Goal: Task Accomplishment & Management: Use online tool/utility

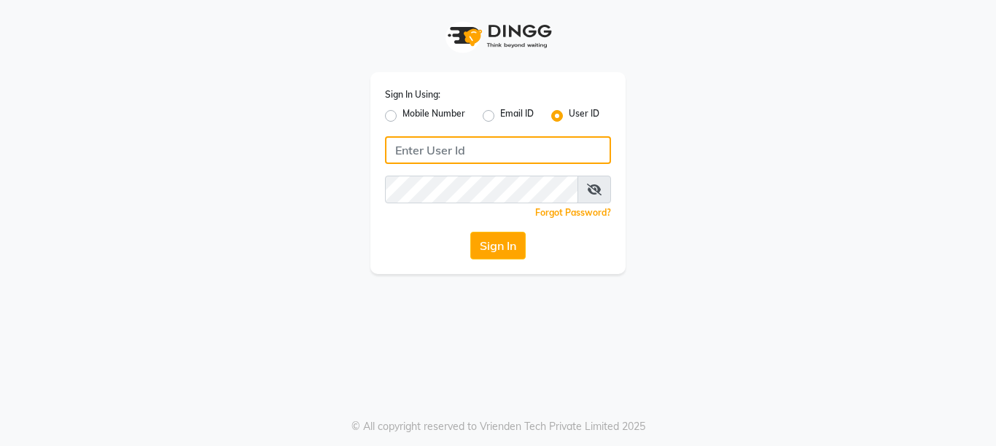
click at [421, 149] on input "Username" at bounding box center [498, 150] width 226 height 28
type input "[PERSON_NAME]@123"
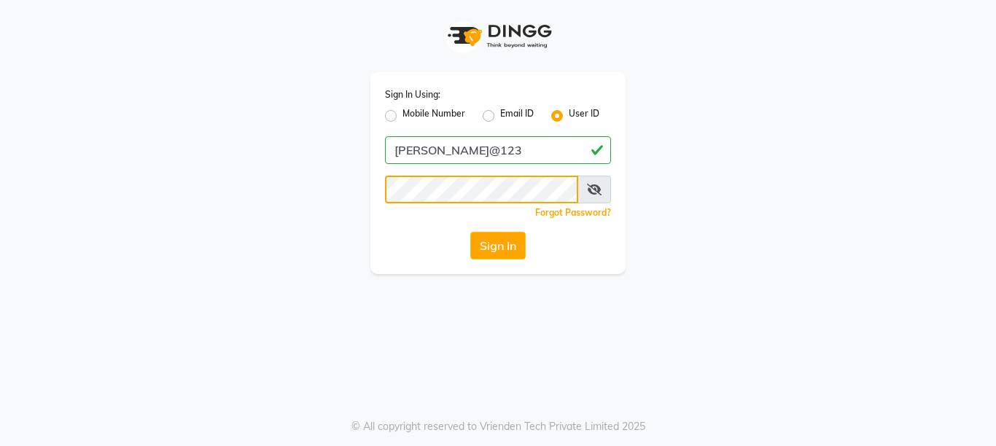
click at [470, 232] on button "Sign In" at bounding box center [497, 246] width 55 height 28
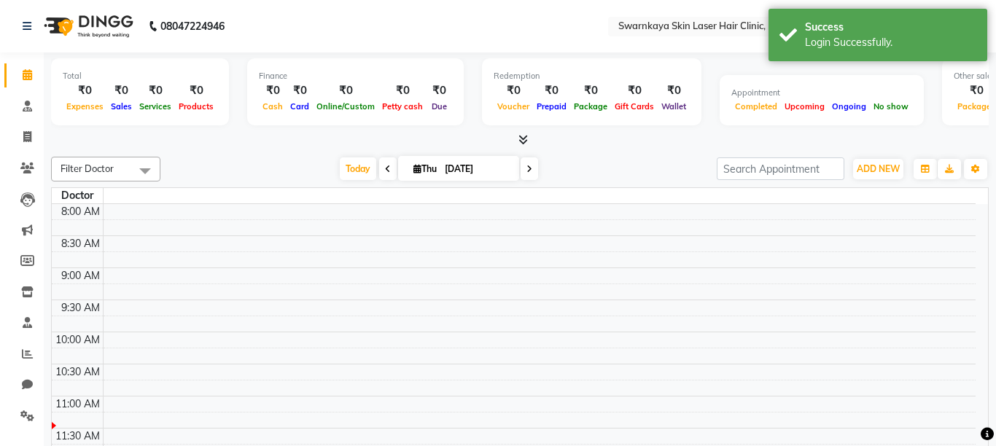
select select "en"
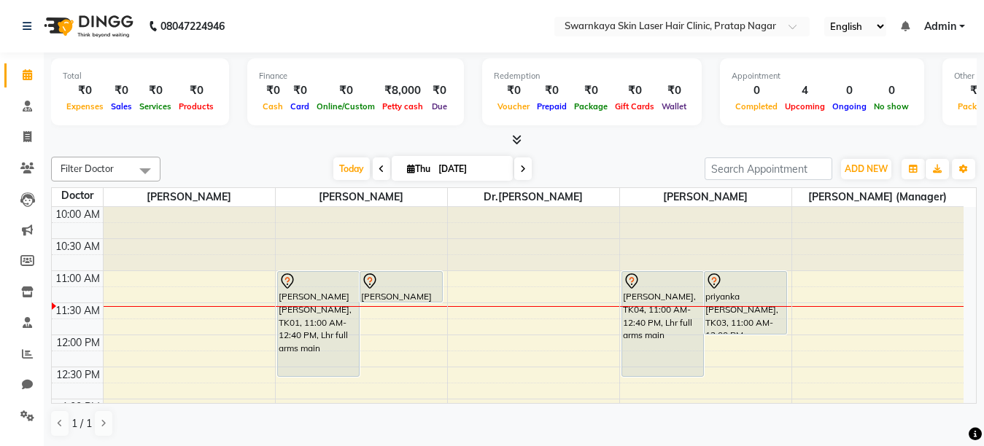
click at [627, 163] on div "[DATE] [DATE]" at bounding box center [432, 169] width 529 height 22
click at [620, 161] on div "[DATE] [DATE]" at bounding box center [432, 169] width 529 height 22
click at [628, 152] on div "Filter Doctor Select All [PERSON_NAME] Dr.[PERSON_NAME] [PERSON_NAME] [PERSON_N…" at bounding box center [514, 297] width 926 height 292
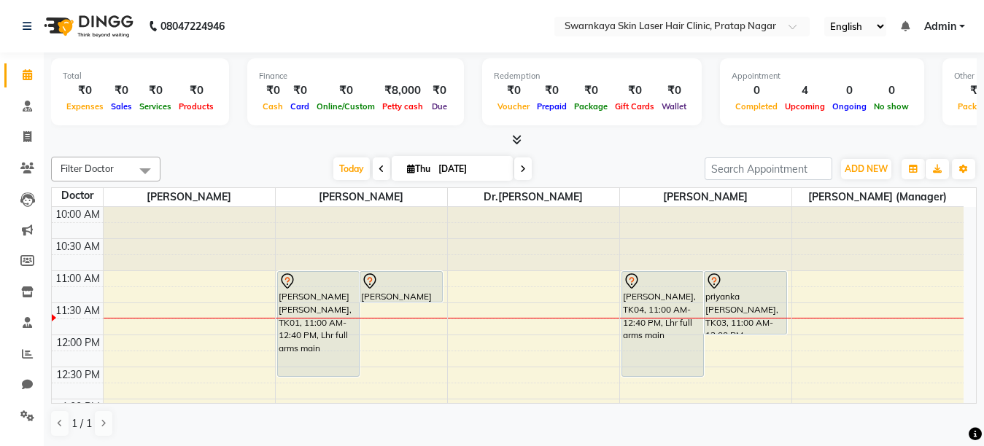
click at [520, 168] on icon at bounding box center [523, 169] width 6 height 9
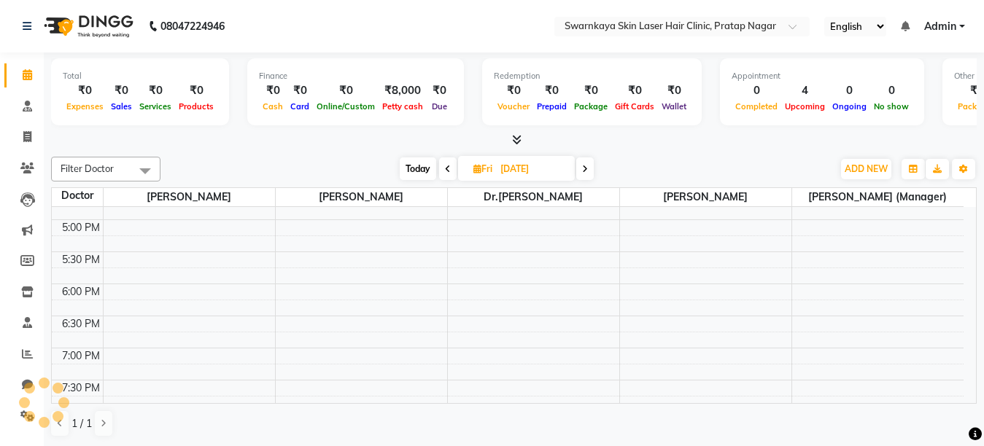
scroll to position [444, 0]
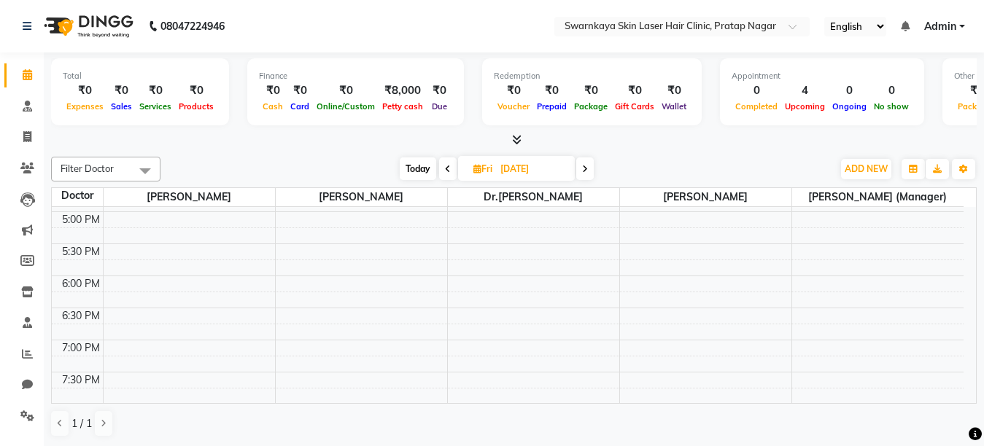
click at [442, 166] on span at bounding box center [448, 169] width 18 height 23
type input "[DATE]"
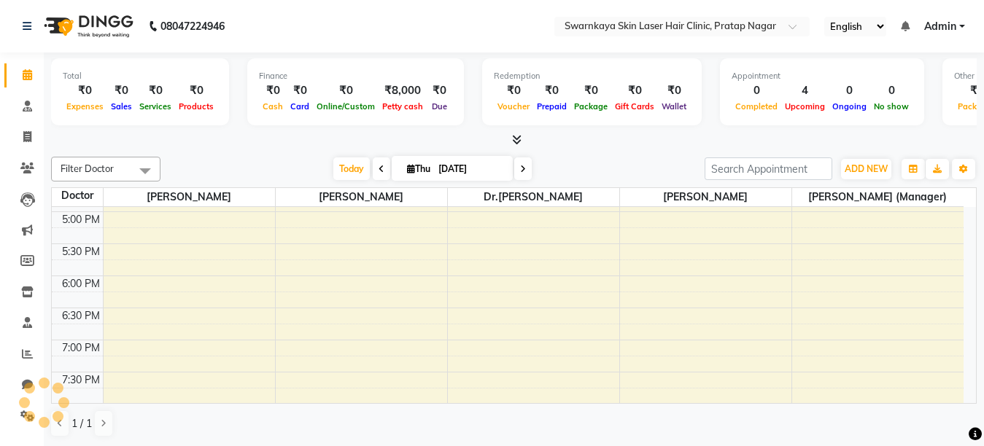
scroll to position [65, 0]
